Goal: Navigation & Orientation: Find specific page/section

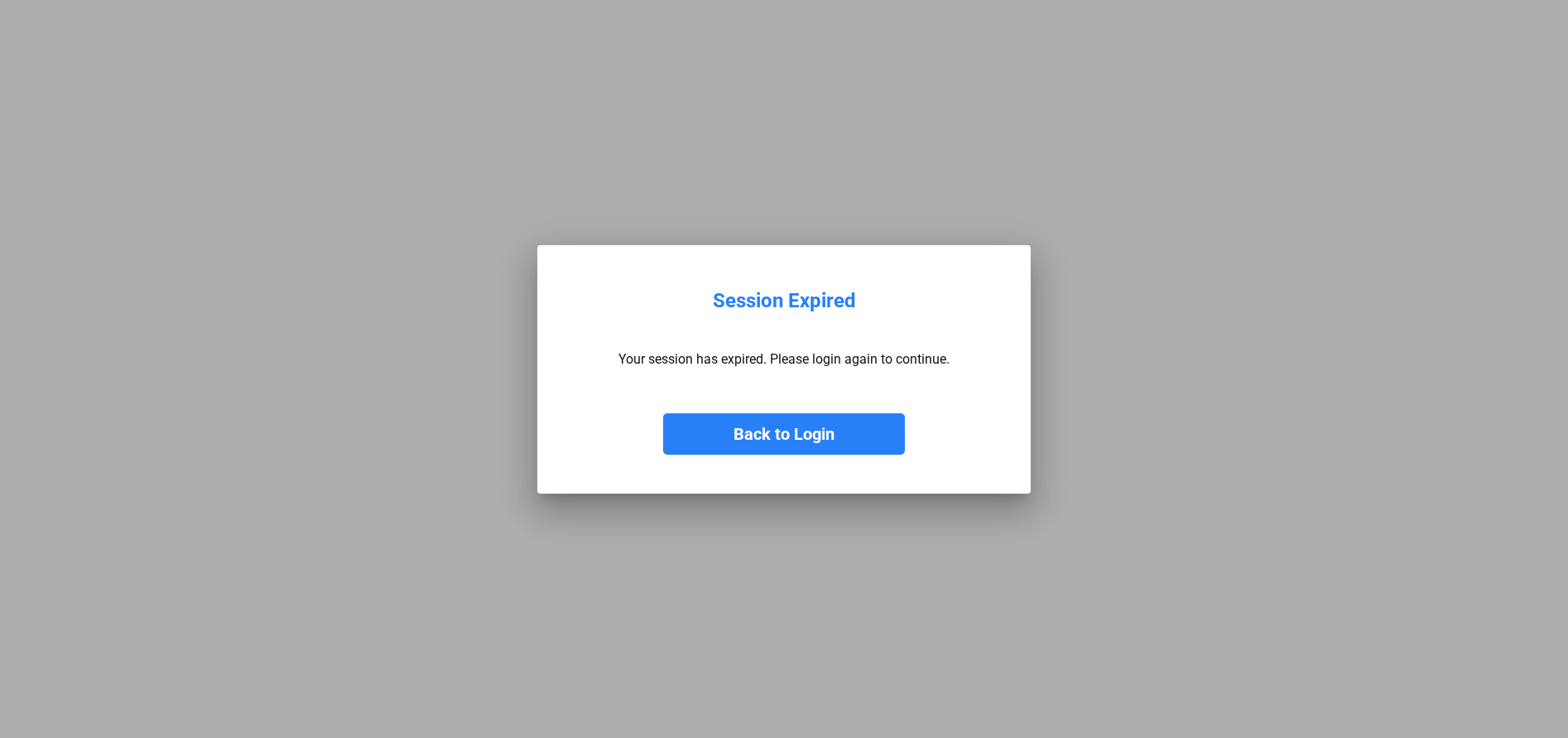
click at [823, 433] on button "Back to Login" at bounding box center [783, 434] width 241 height 42
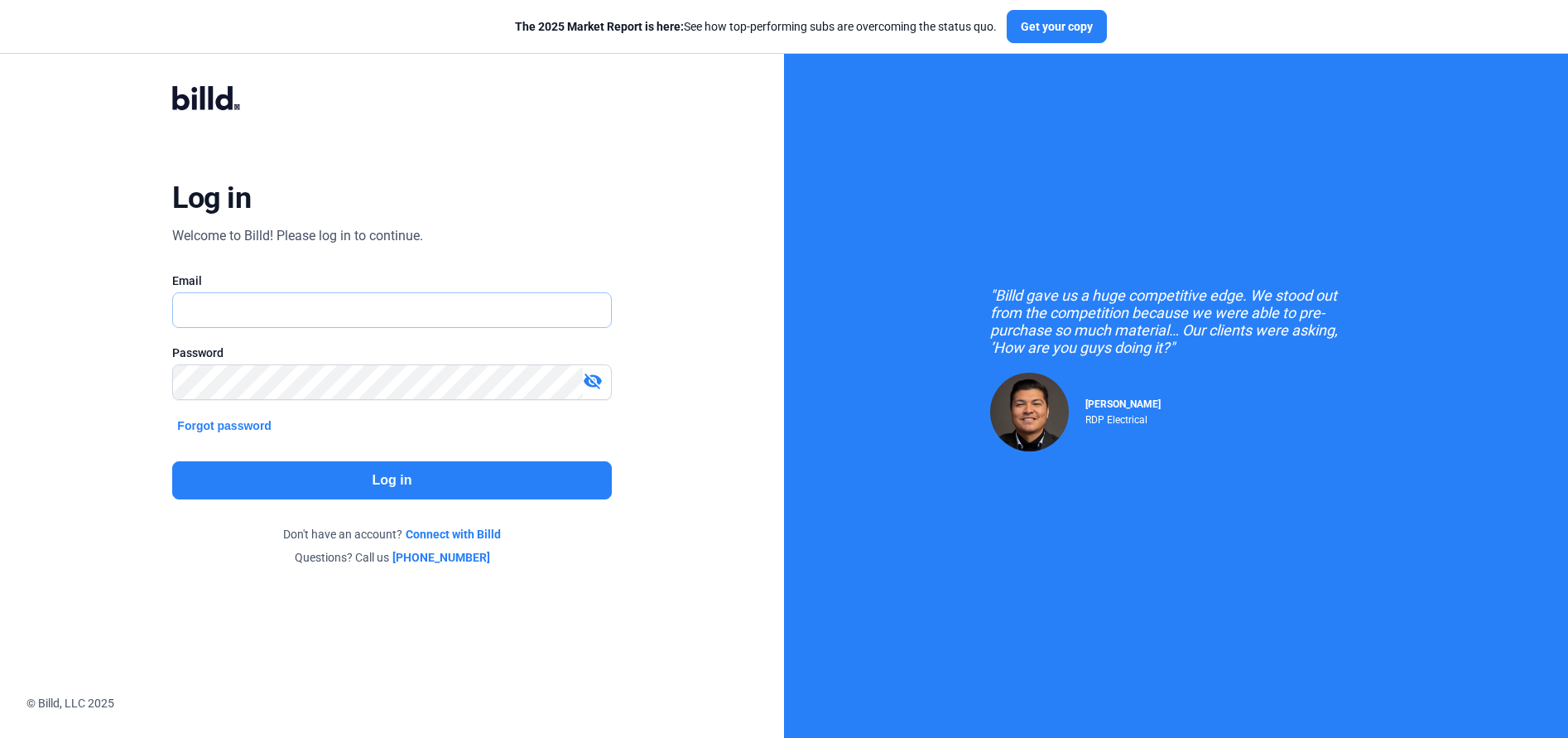
click at [447, 325] on input "text" at bounding box center [382, 310] width 419 height 34
type input "[EMAIL_ADDRESS][DOMAIN_NAME]"
click at [320, 487] on button "Log in" at bounding box center [391, 480] width 439 height 38
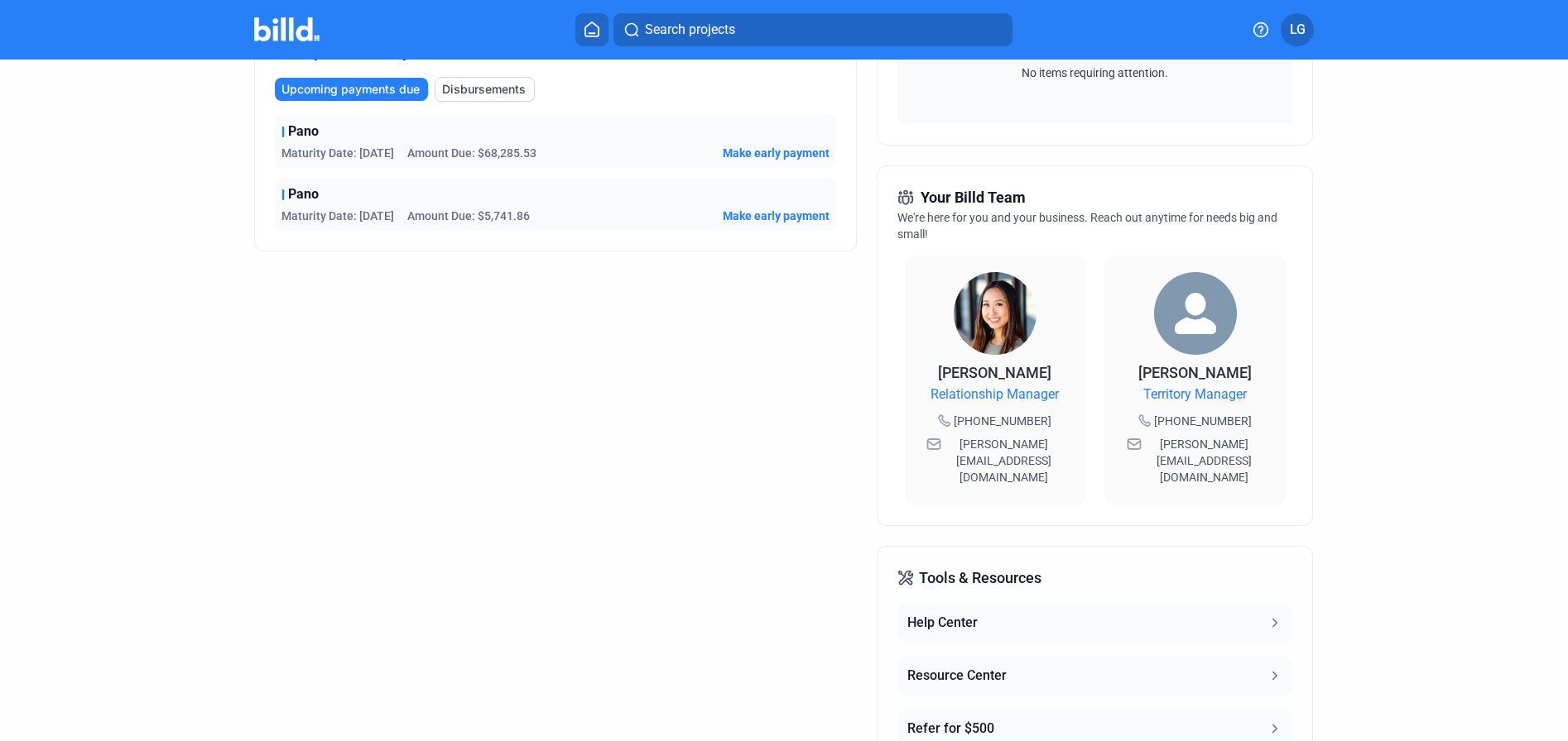
scroll to position [454, 0]
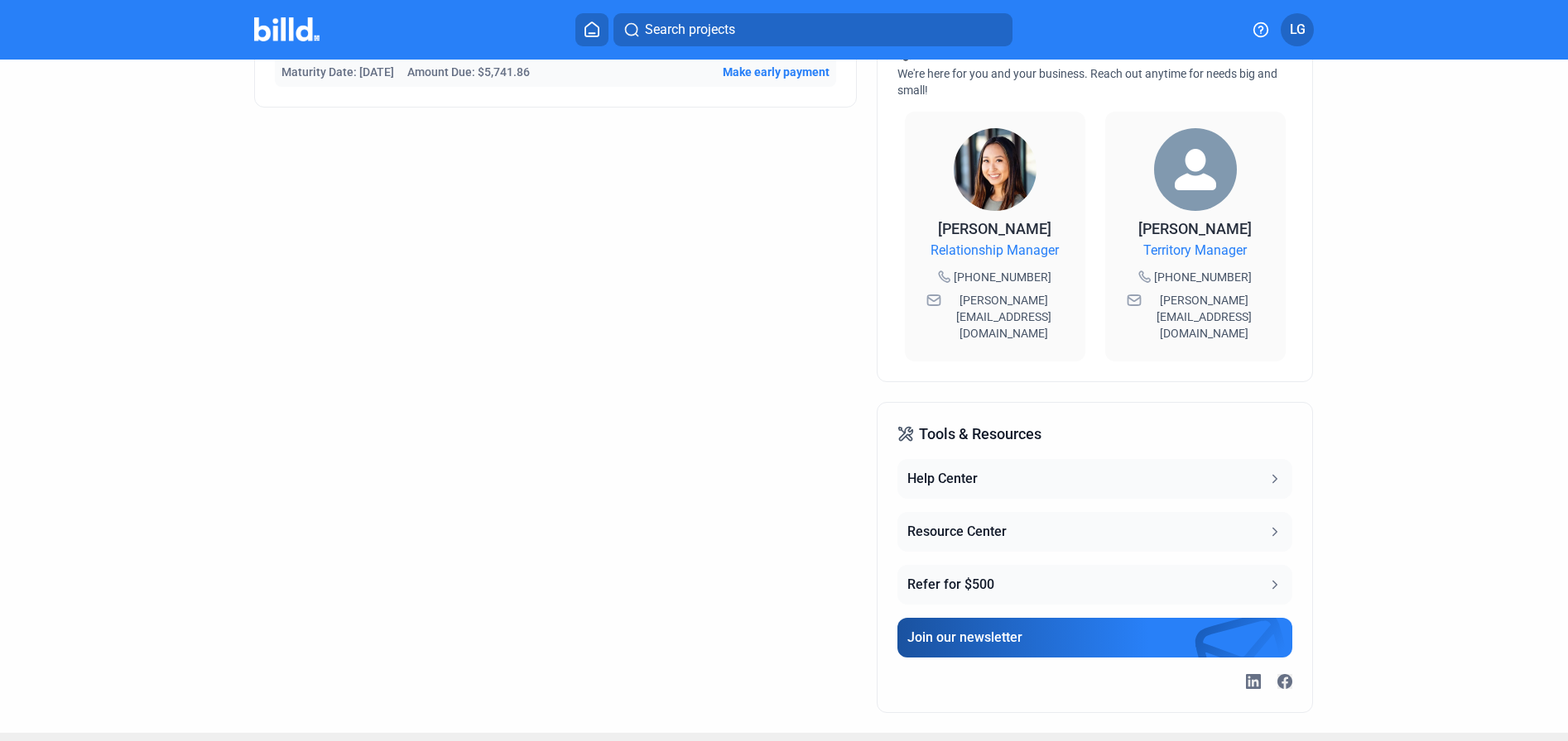
click at [1269, 524] on icon at bounding box center [1274, 531] width 14 height 14
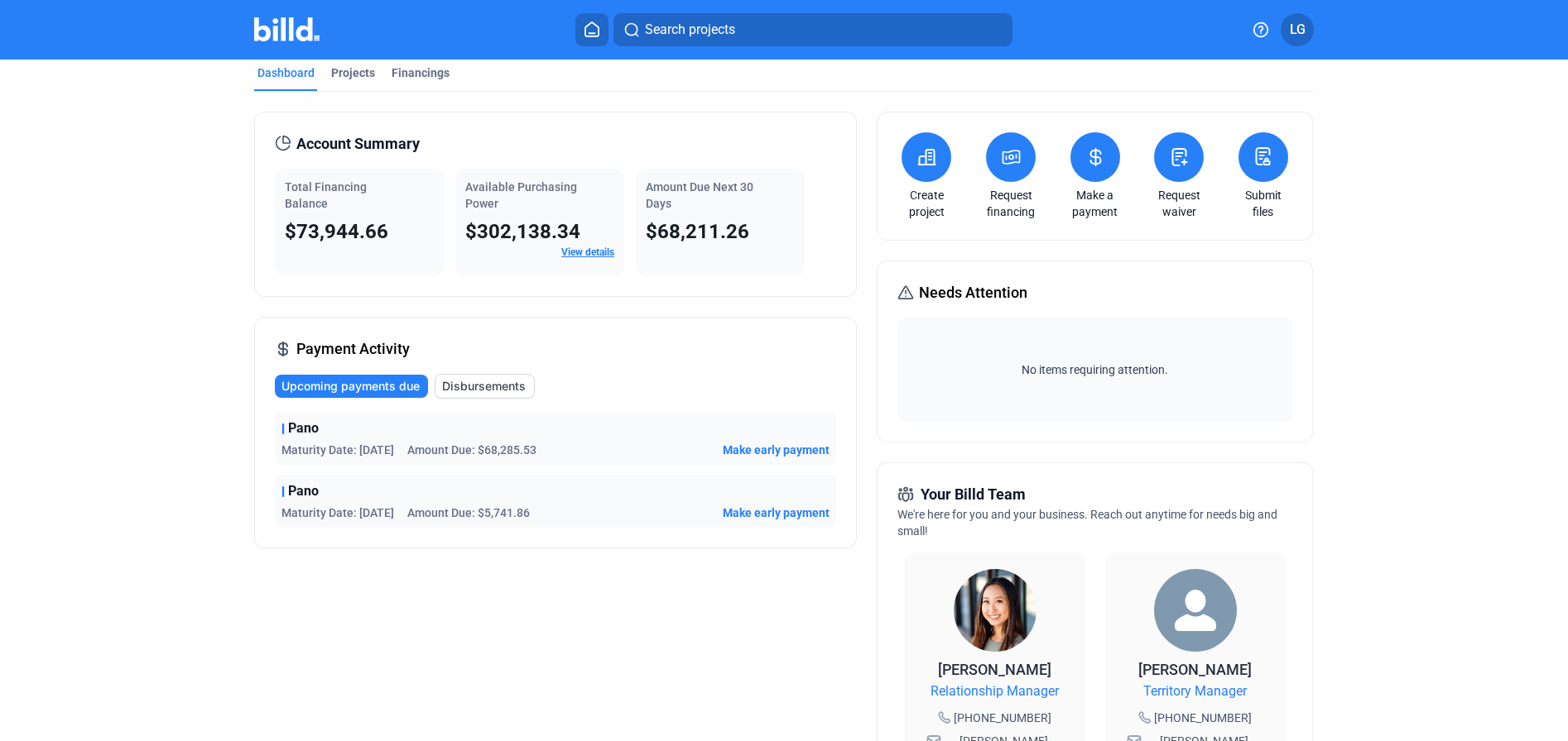
scroll to position [0, 0]
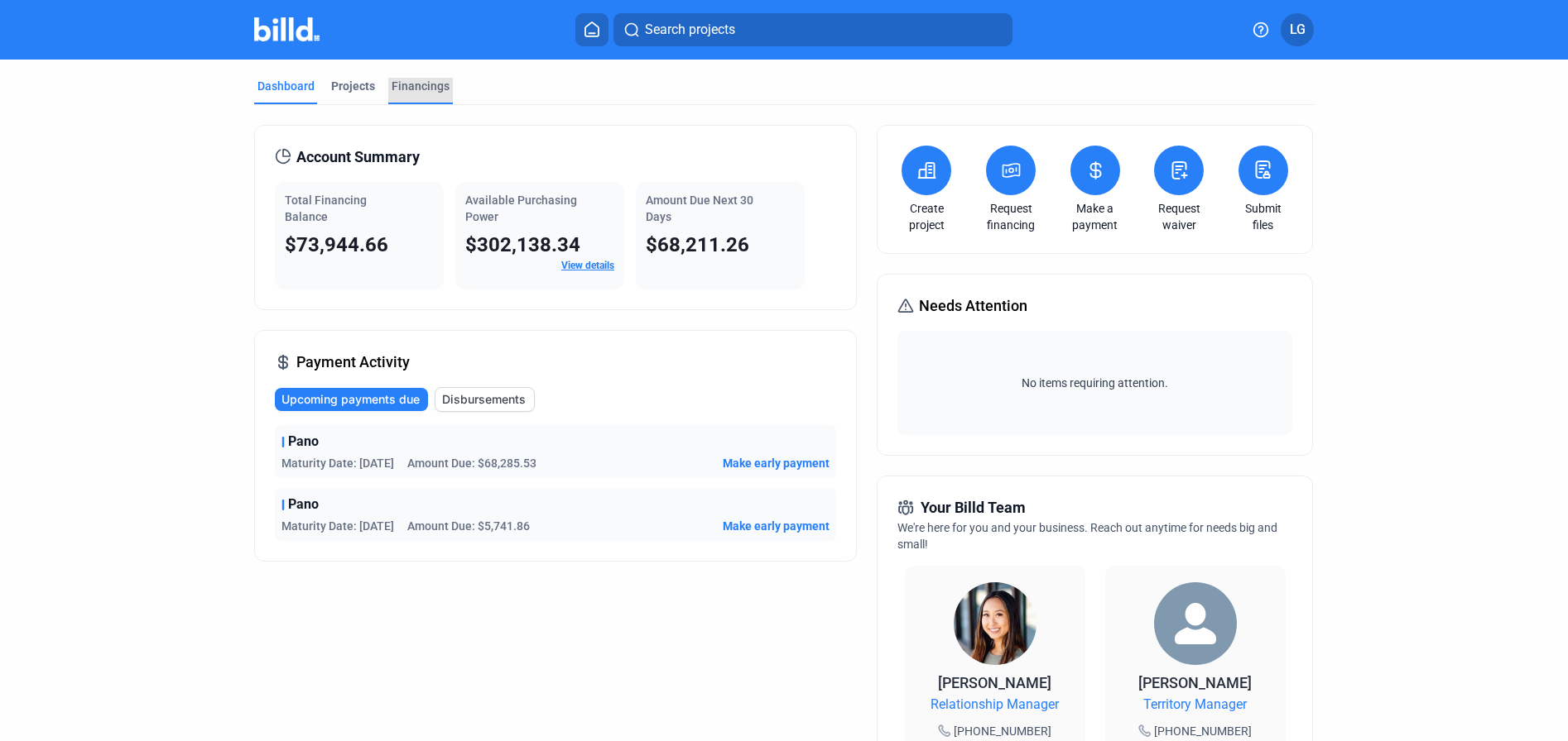
click at [420, 88] on div "Financings" at bounding box center [420, 86] width 58 height 16
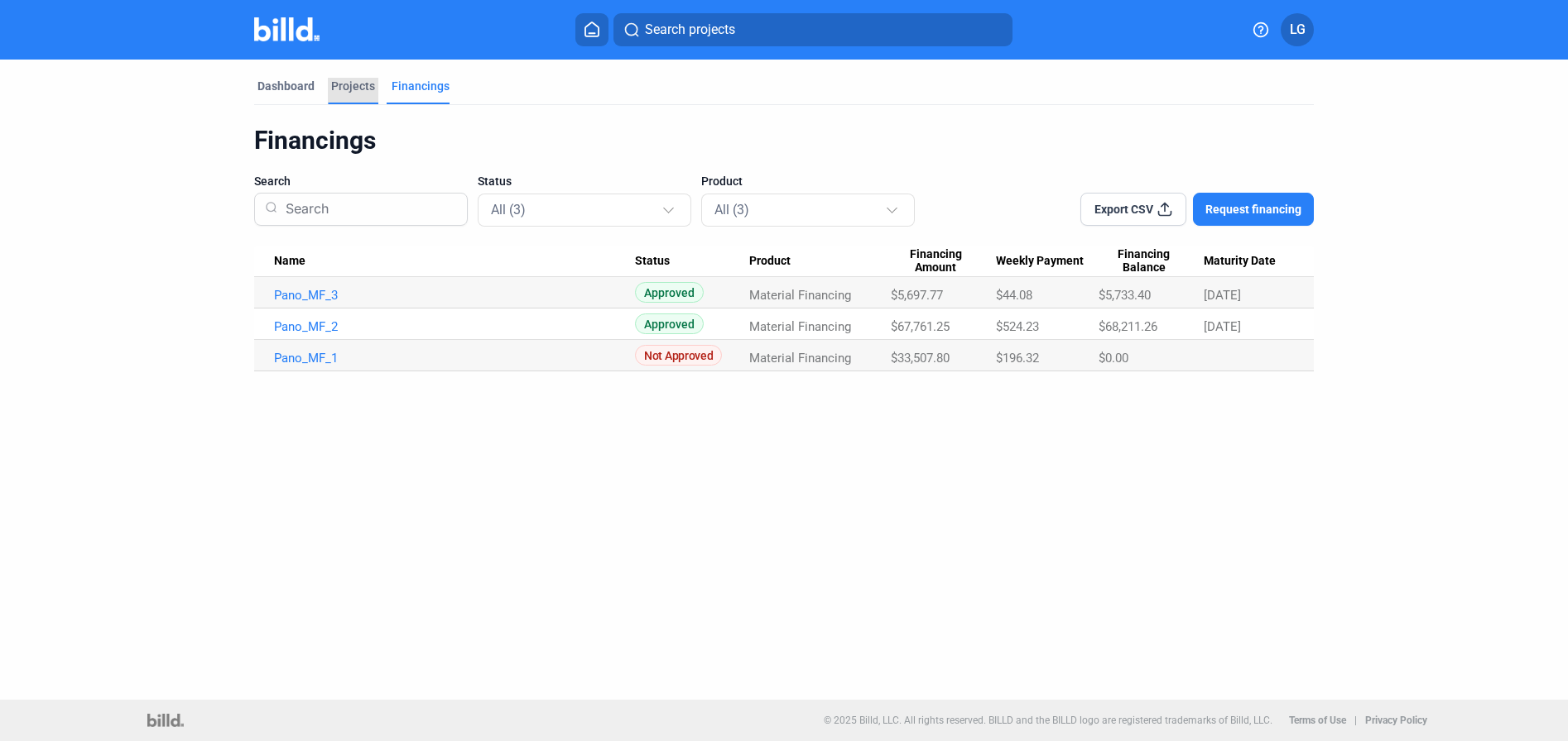
click at [350, 82] on div "Projects" at bounding box center [353, 86] width 44 height 16
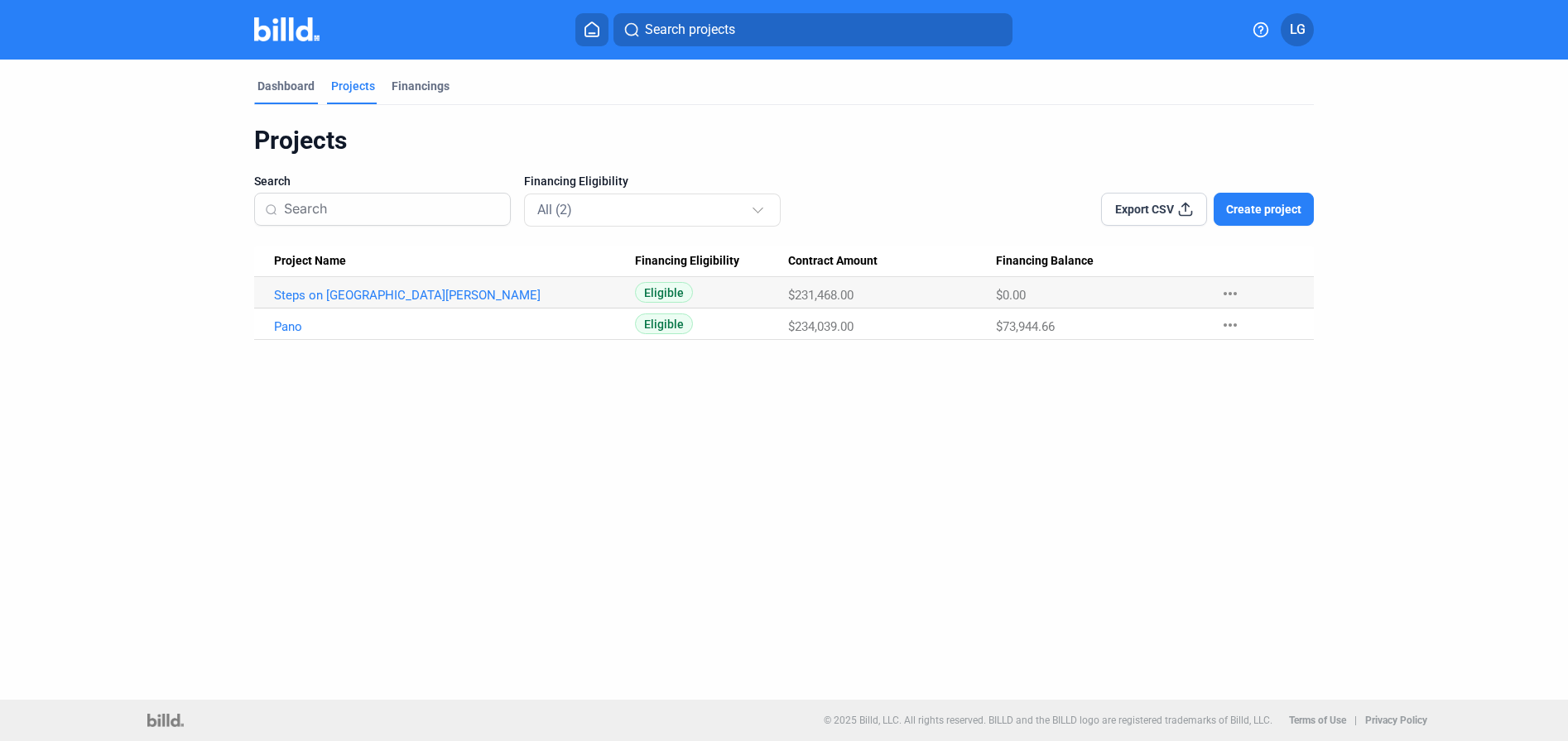
click at [288, 93] on div "Dashboard" at bounding box center [286, 86] width 57 height 16
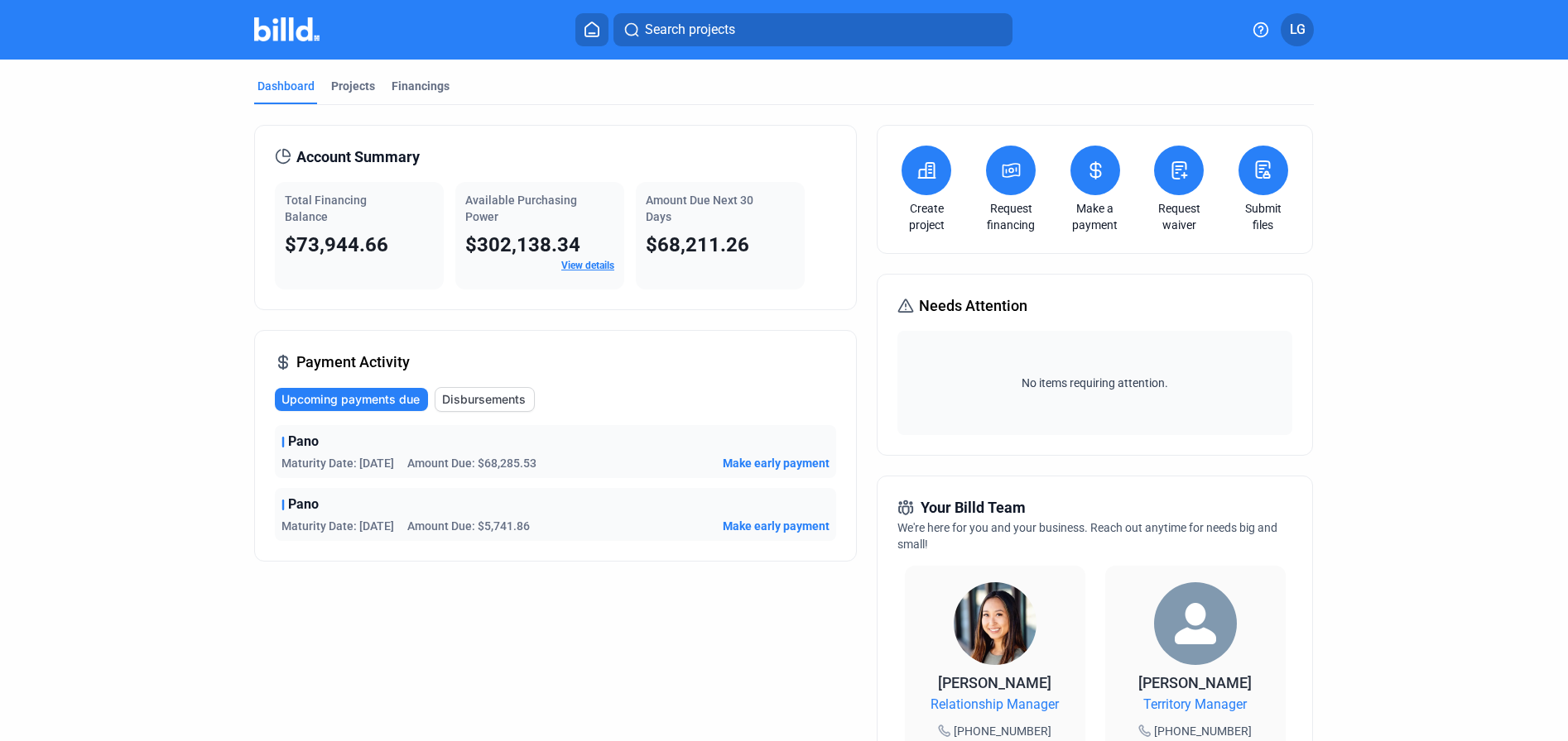
click at [283, 24] on img at bounding box center [287, 29] width 65 height 24
